Goal: Task Accomplishment & Management: Complete application form

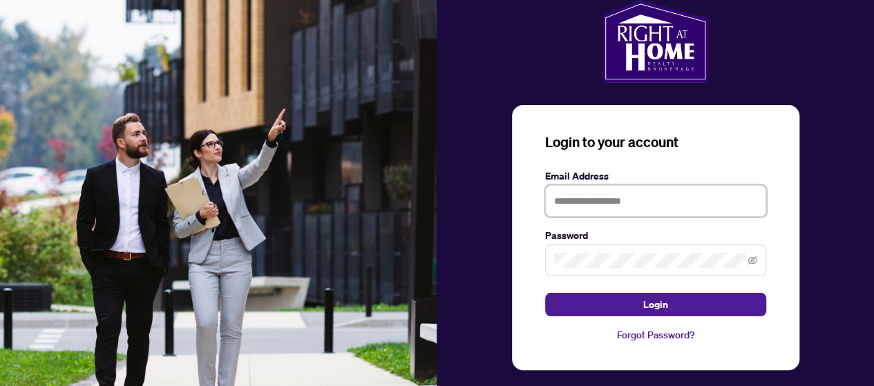
click at [629, 206] on input "text" at bounding box center [655, 201] width 221 height 32
click at [576, 212] on input "text" at bounding box center [655, 201] width 221 height 32
type input "**********"
click at [565, 280] on form "**********" at bounding box center [655, 243] width 221 height 148
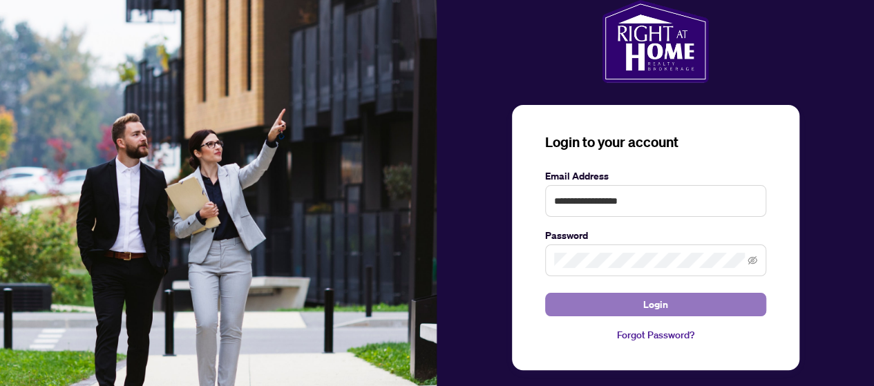
click at [590, 306] on button "Login" at bounding box center [655, 304] width 221 height 23
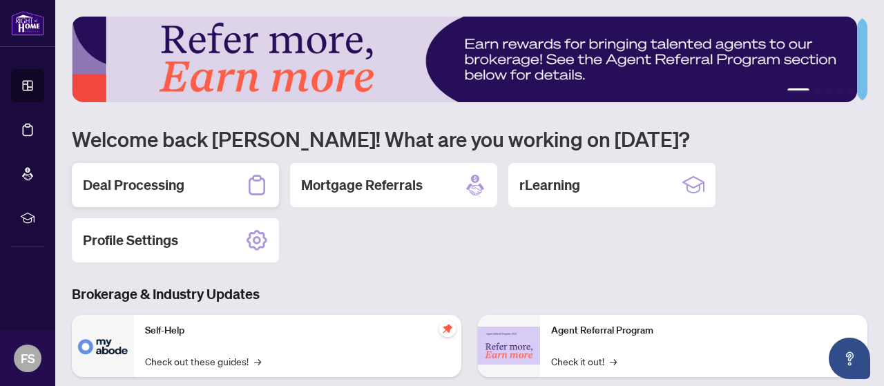
click at [148, 189] on h2 "Deal Processing" at bounding box center [134, 184] width 102 height 19
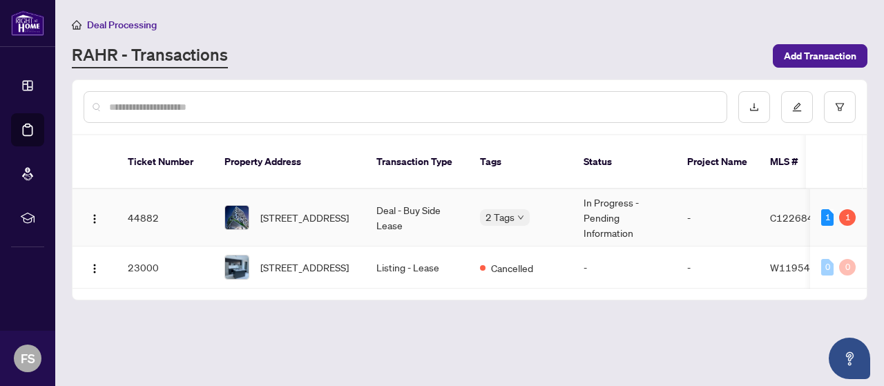
click at [607, 198] on td "In Progress - Pending Information" at bounding box center [625, 217] width 104 height 57
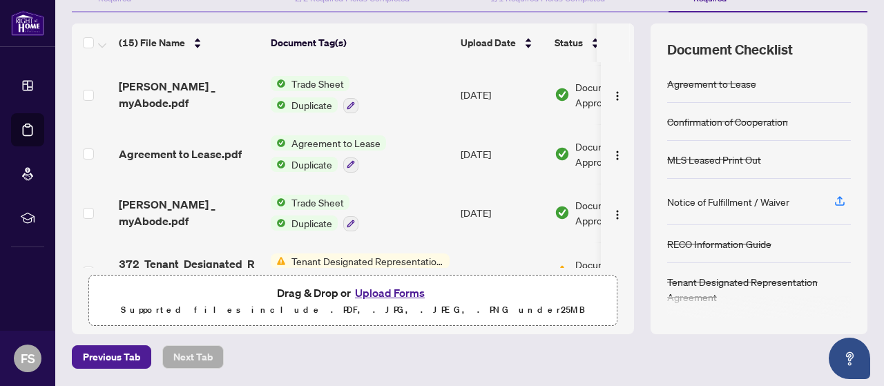
scroll to position [245, 0]
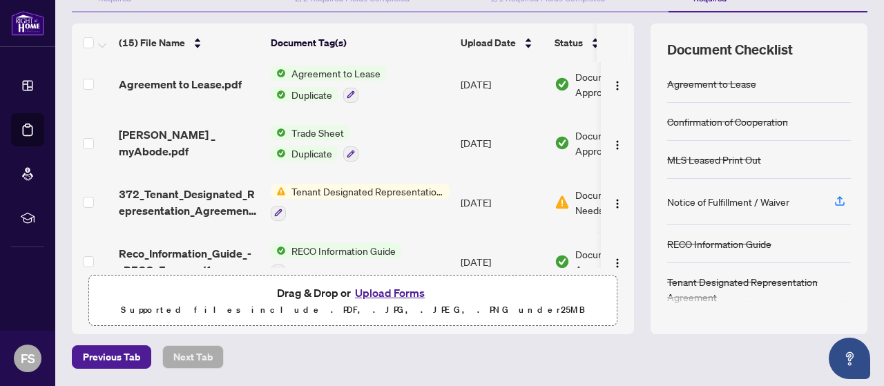
click at [406, 187] on span "Tenant Designated Representation Agreement" at bounding box center [368, 191] width 164 height 15
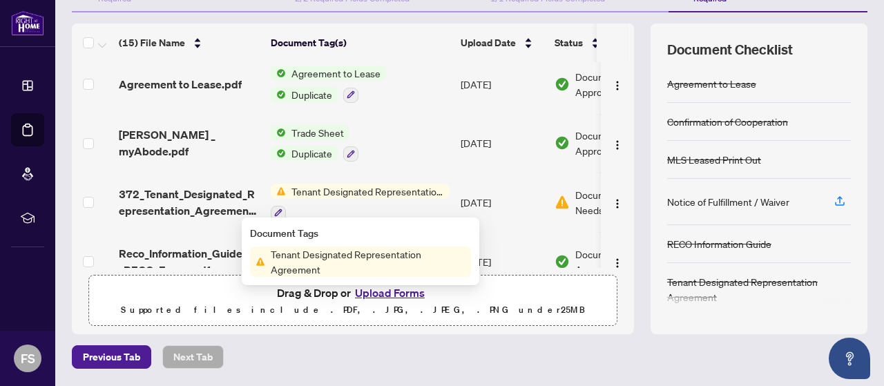
click at [396, 256] on span "Tenant Designated Representation Agreement" at bounding box center [368, 262] width 206 height 30
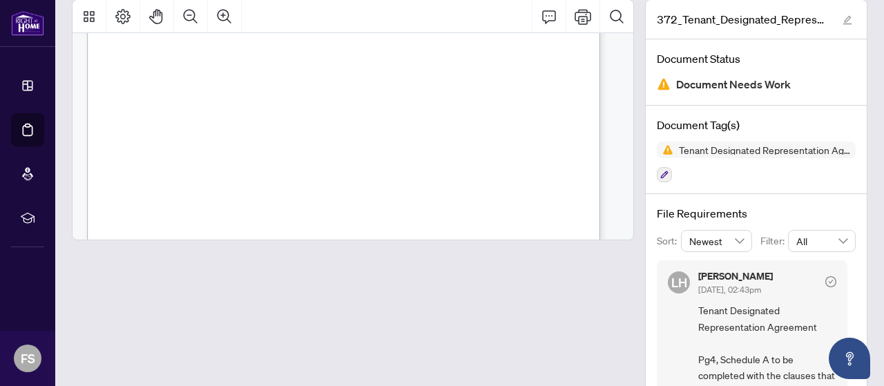
scroll to position [2489, 0]
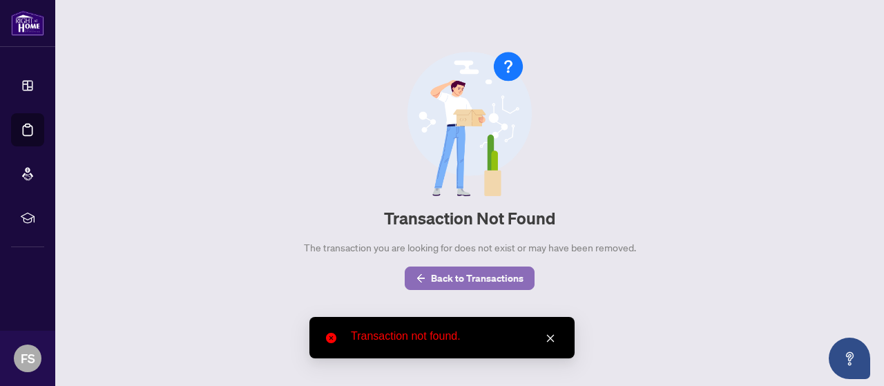
click at [475, 278] on span "Back to Transactions" at bounding box center [477, 278] width 93 height 22
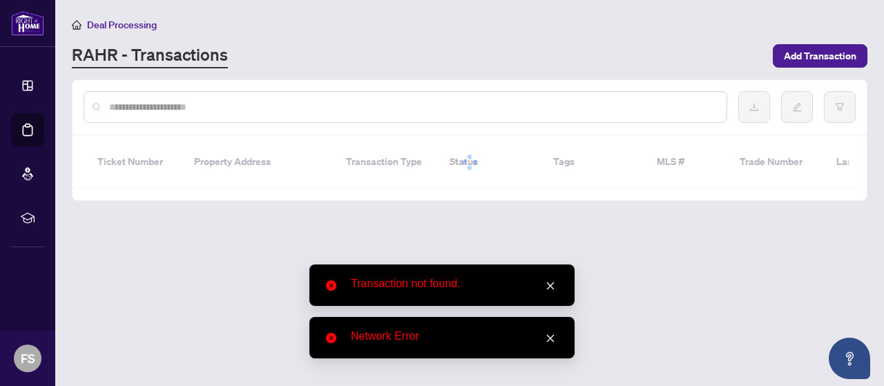
click at [548, 289] on icon "close" at bounding box center [551, 286] width 10 height 10
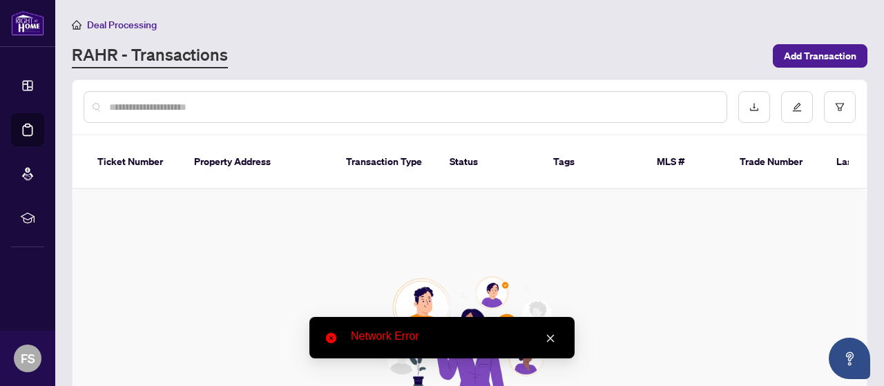
click at [551, 336] on icon "close" at bounding box center [551, 339] width 10 height 10
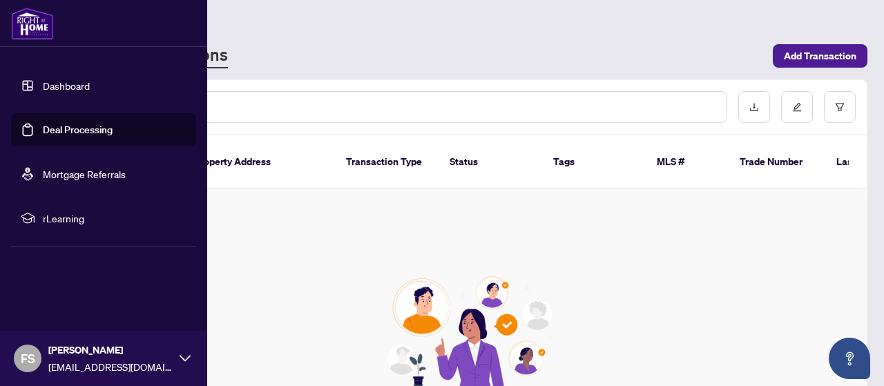
click at [46, 89] on link "Dashboard" at bounding box center [66, 85] width 47 height 12
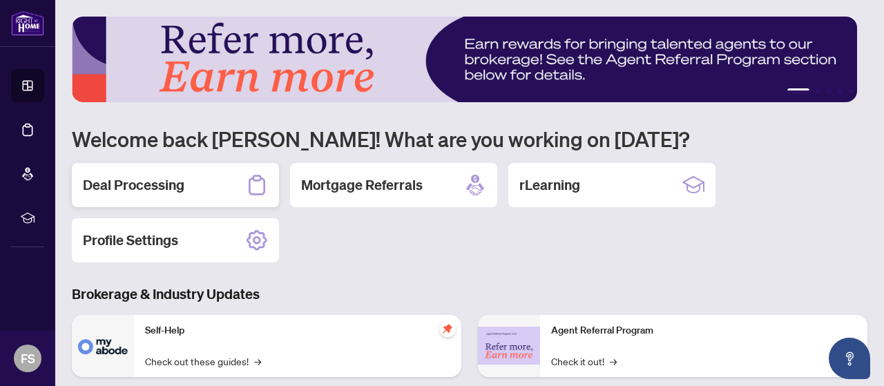
click at [150, 195] on div "Deal Processing" at bounding box center [175, 185] width 207 height 44
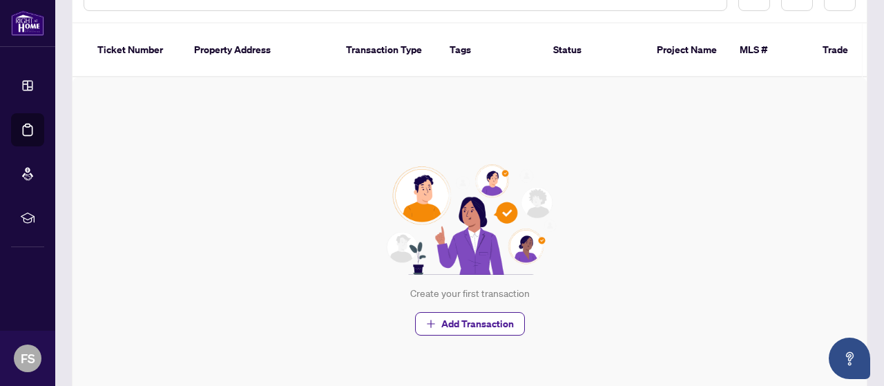
scroll to position [144, 0]
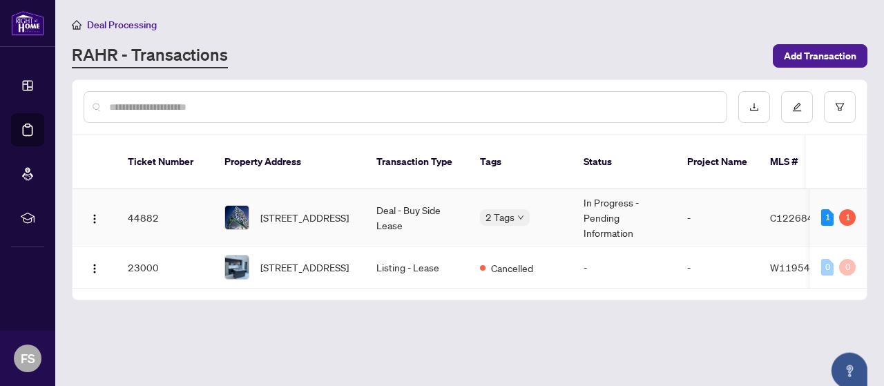
click at [430, 208] on td "Deal - Buy Side Lease" at bounding box center [417, 217] width 104 height 57
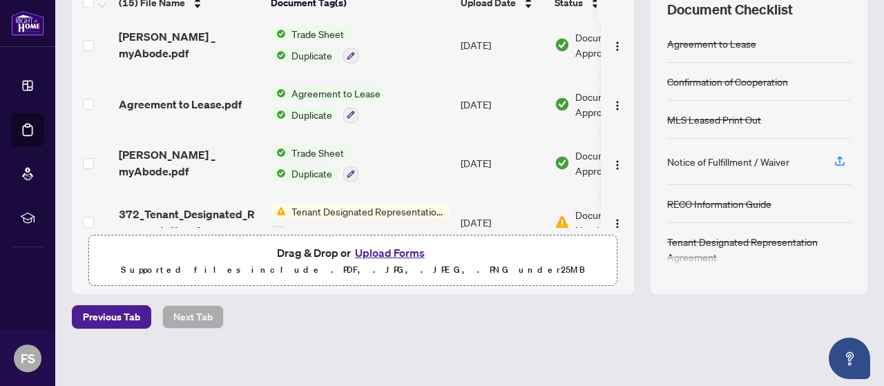
scroll to position [269, 0]
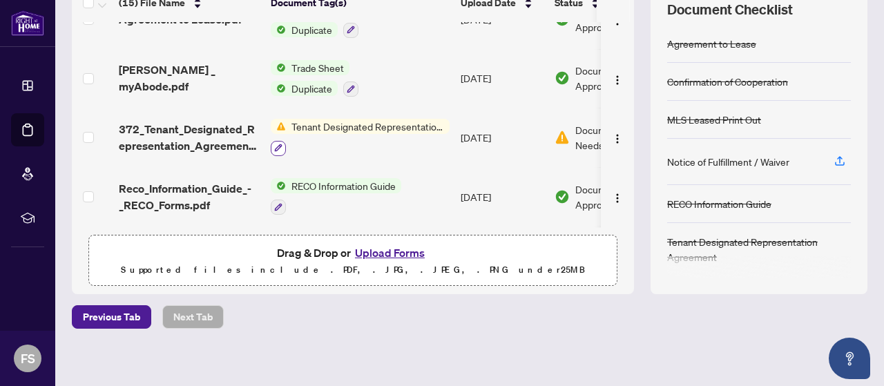
click at [275, 144] on icon "button" at bounding box center [278, 148] width 8 height 8
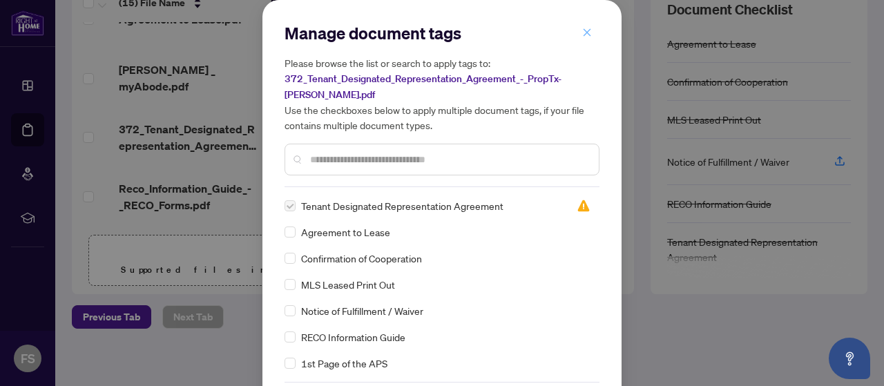
click at [582, 41] on span "button" at bounding box center [587, 32] width 10 height 22
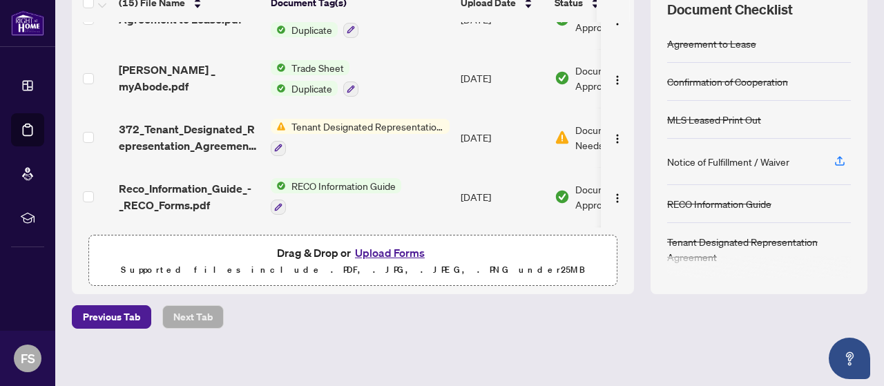
click at [401, 252] on button "Upload Forms" at bounding box center [390, 253] width 78 height 18
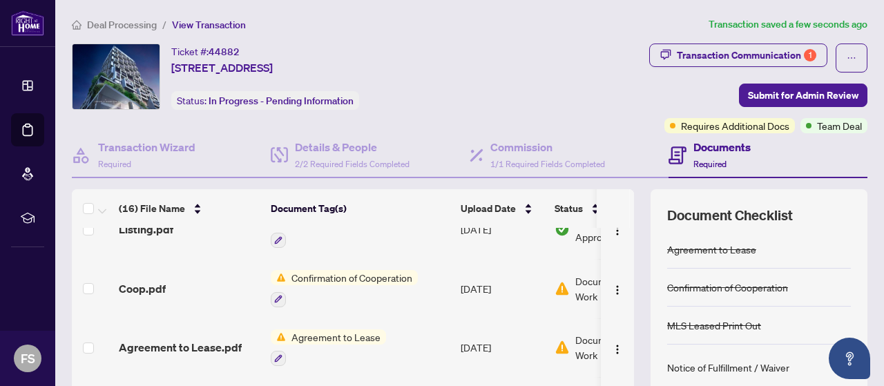
scroll to position [211, 0]
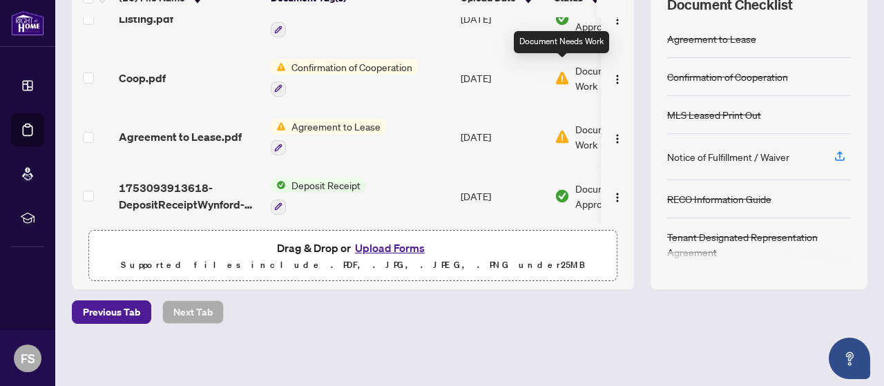
click at [569, 70] on img at bounding box center [562, 77] width 15 height 15
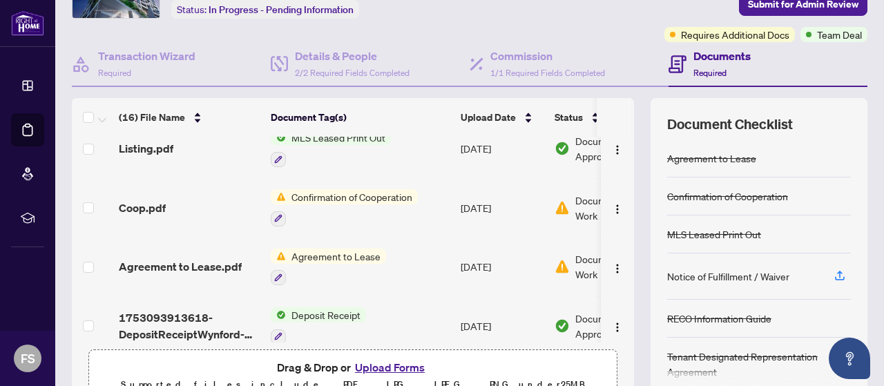
scroll to position [734, 0]
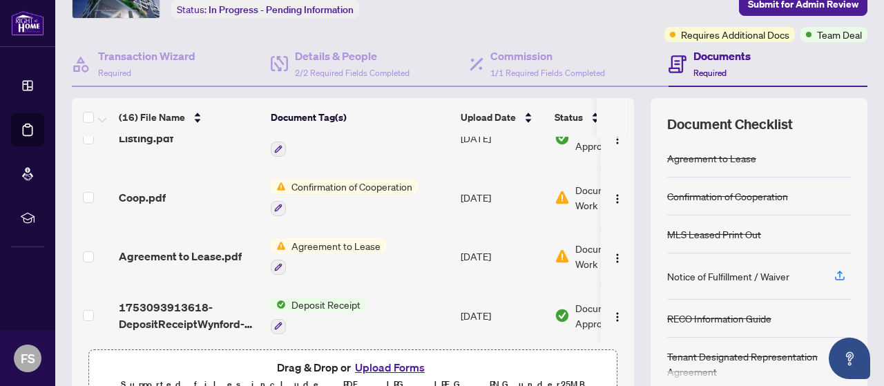
click at [574, 251] on div "Document Needs Work" at bounding box center [608, 256] width 106 height 30
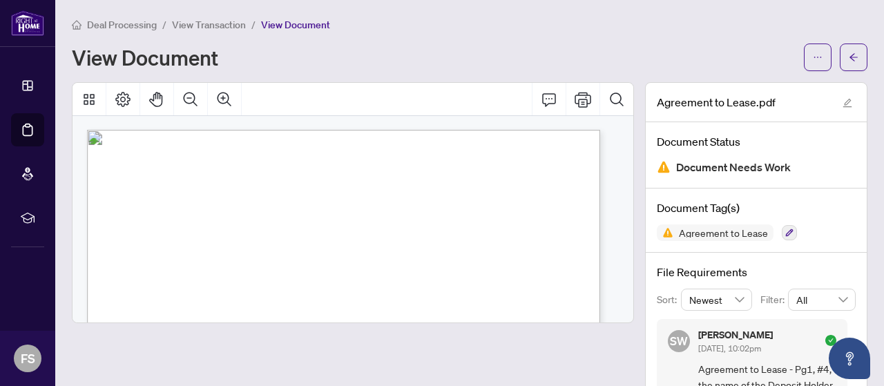
click at [211, 22] on span "View Transaction" at bounding box center [209, 25] width 74 height 12
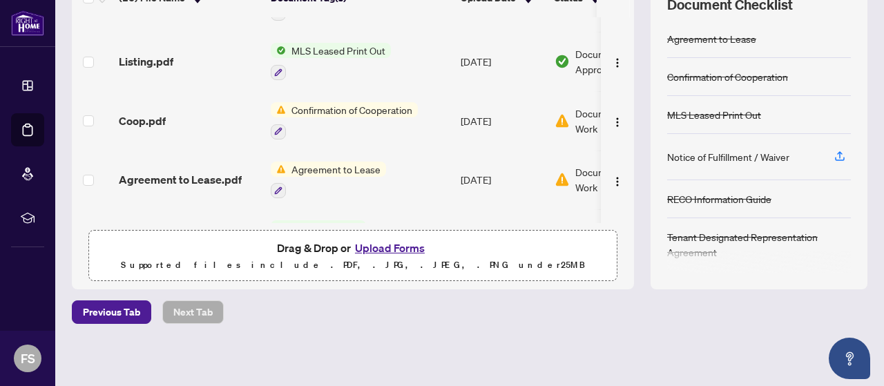
scroll to position [734, 0]
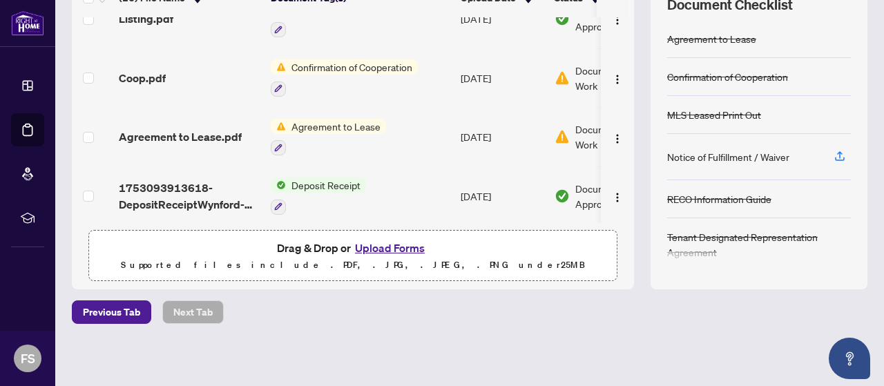
click at [397, 245] on button "Upload Forms" at bounding box center [390, 248] width 78 height 18
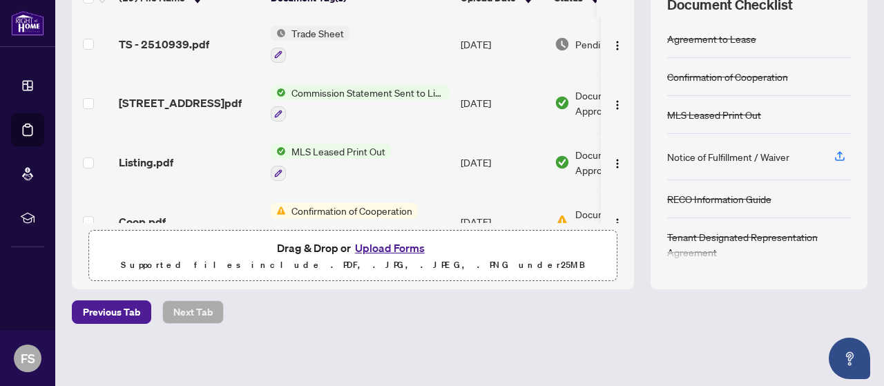
click at [868, 328] on main "Deal Processing / View Transaction Transaction saved a few seconds ago Ticket #…" at bounding box center [469, 193] width 829 height 386
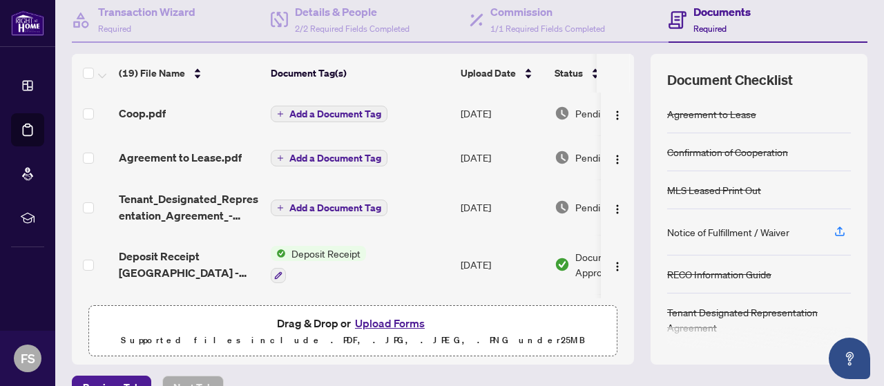
scroll to position [41, 0]
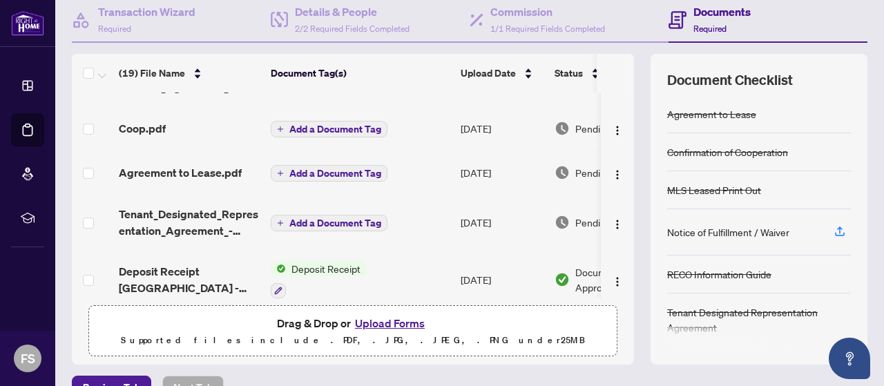
click at [314, 127] on span "Add a Document Tag" at bounding box center [335, 129] width 92 height 10
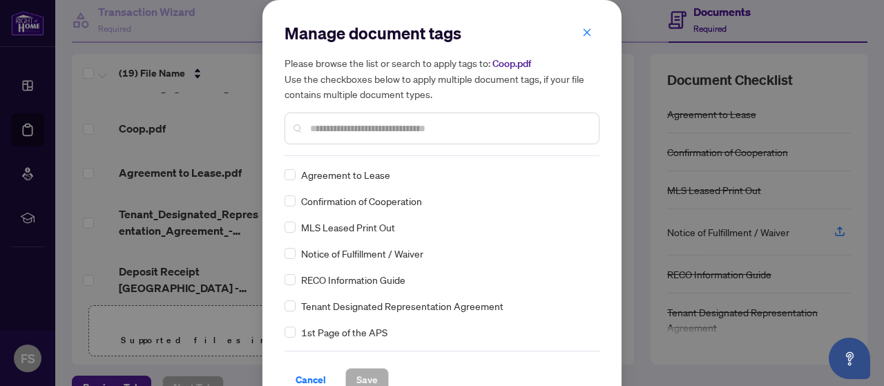
click at [309, 206] on span "Confirmation of Cooperation" at bounding box center [361, 200] width 121 height 15
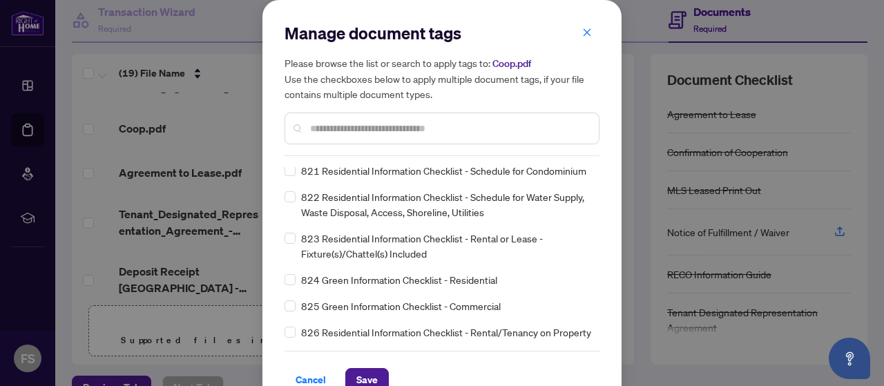
scroll to position [9848, 0]
click at [356, 381] on span "Save" at bounding box center [366, 380] width 21 height 22
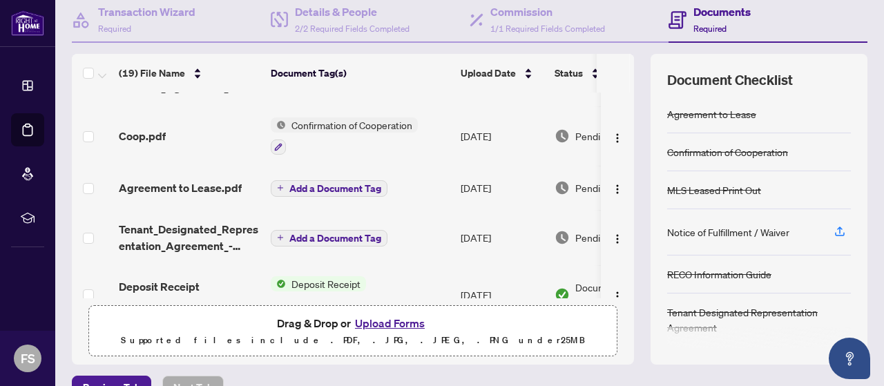
click at [325, 187] on span "Add a Document Tag" at bounding box center [335, 189] width 92 height 10
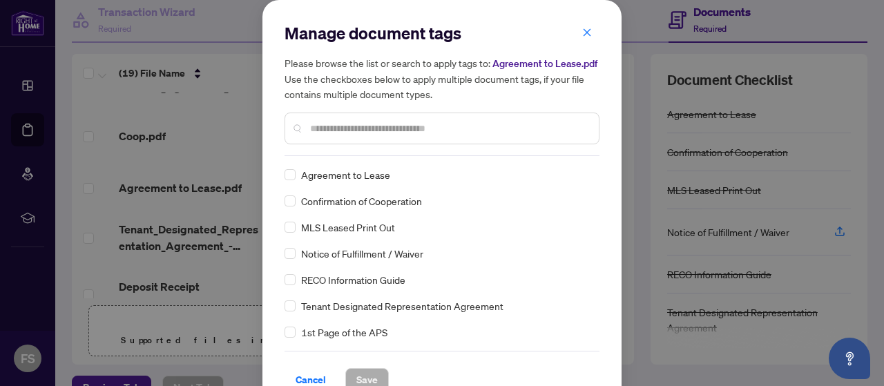
click at [365, 176] on span "Agreement to Lease" at bounding box center [345, 174] width 89 height 15
click at [367, 374] on button "Save" at bounding box center [367, 379] width 44 height 23
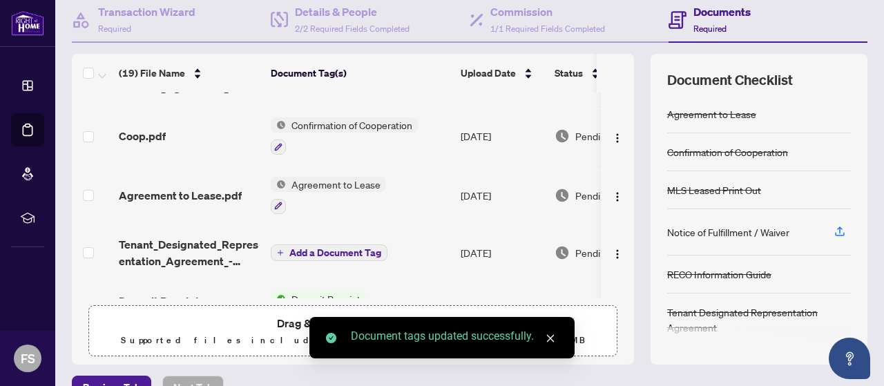
click at [343, 251] on span "Add a Document Tag" at bounding box center [335, 253] width 92 height 10
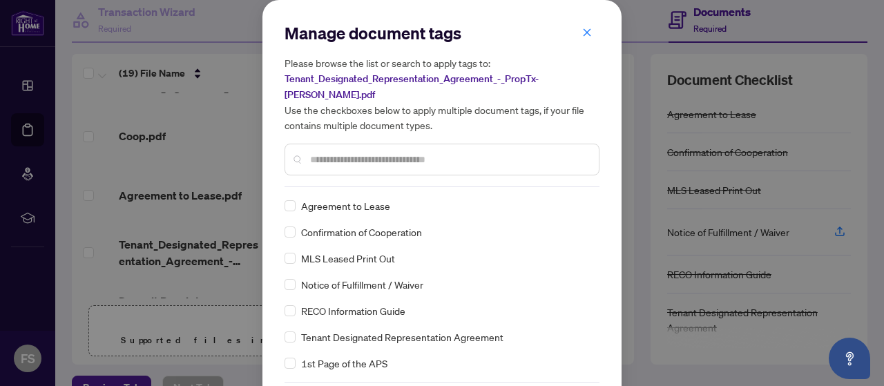
click at [415, 329] on span "Tenant Designated Representation Agreement" at bounding box center [402, 336] width 202 height 15
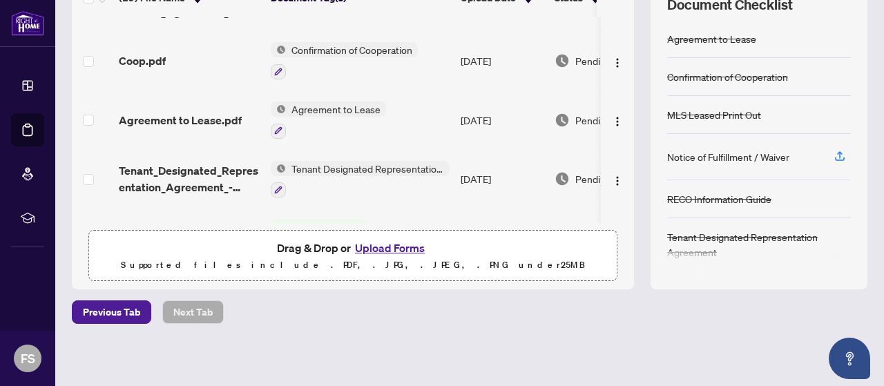
scroll to position [0, 0]
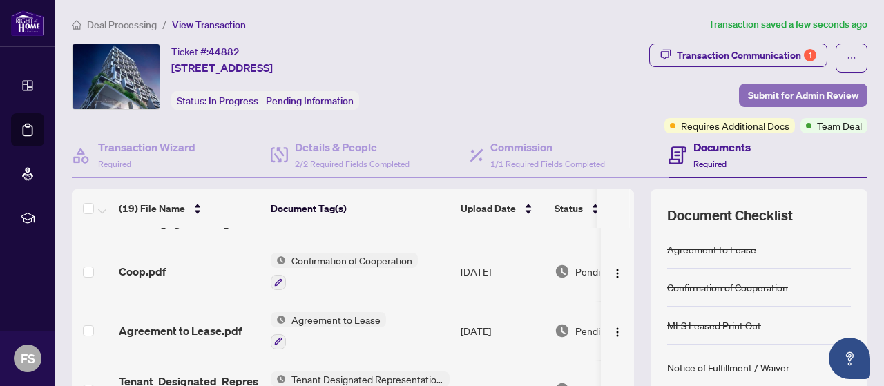
click at [792, 95] on span "Submit for Admin Review" at bounding box center [803, 95] width 111 height 22
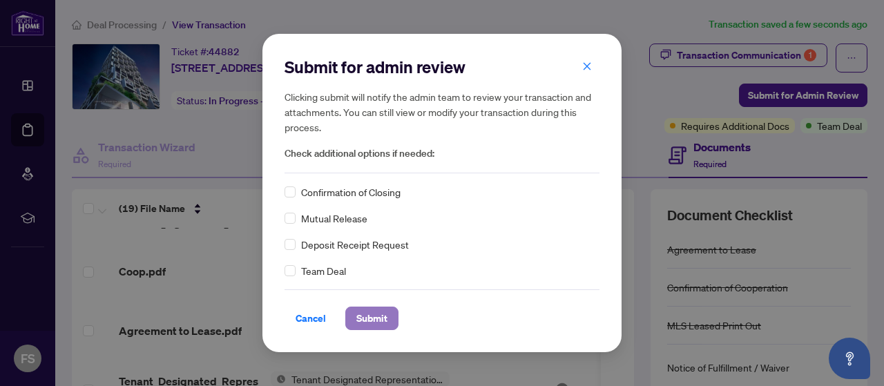
click at [366, 320] on span "Submit" at bounding box center [371, 318] width 31 height 22
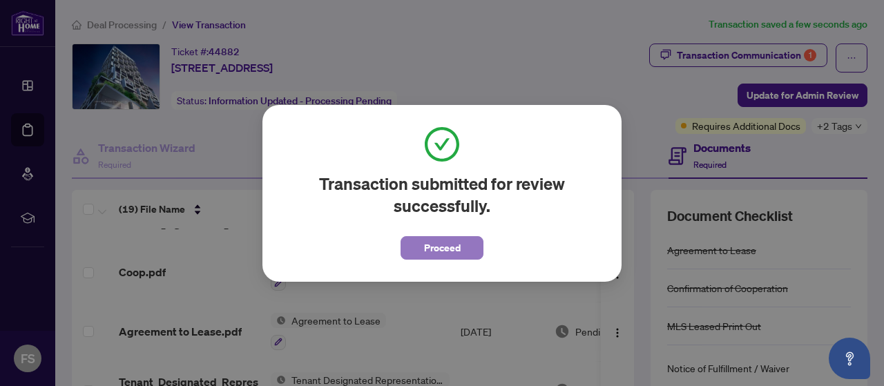
click at [450, 250] on span "Proceed" at bounding box center [442, 248] width 37 height 22
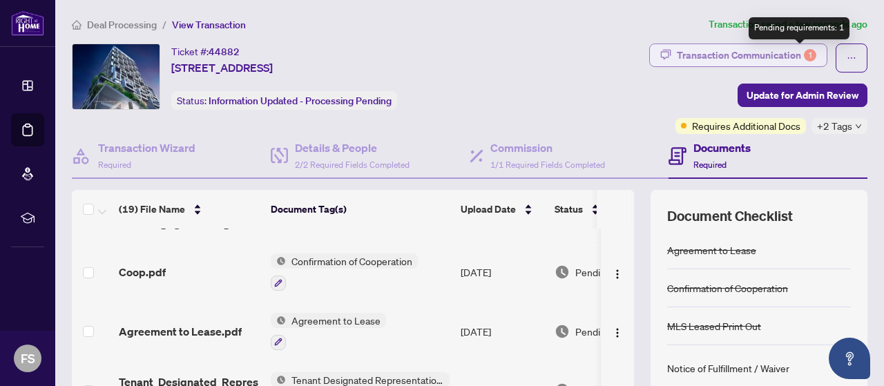
click at [804, 51] on div "1" at bounding box center [810, 55] width 12 height 12
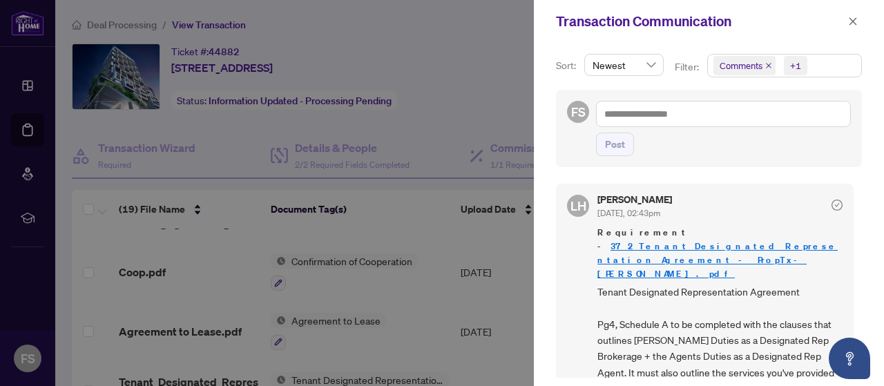
click at [477, 17] on div at bounding box center [442, 193] width 884 height 386
